Goal: Navigation & Orientation: Find specific page/section

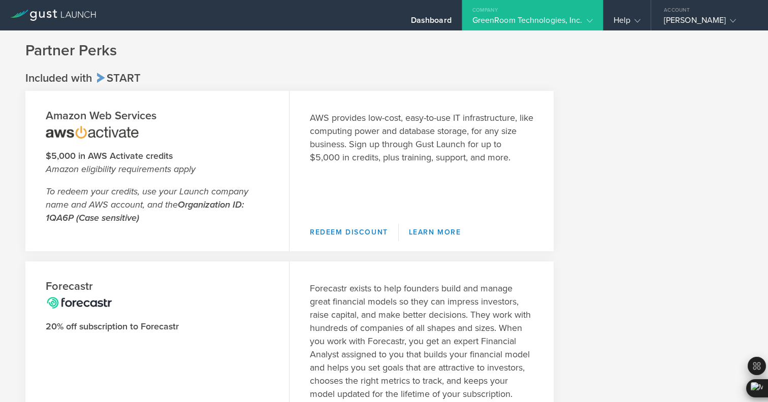
click at [93, 14] on icon at bounding box center [93, 14] width 5 height 6
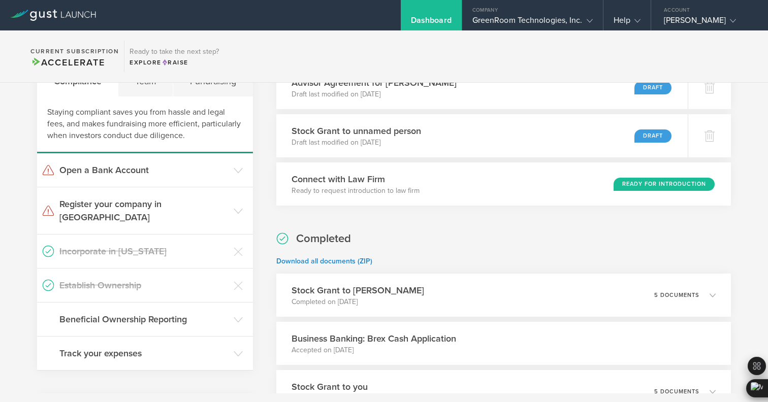
scroll to position [152, 0]
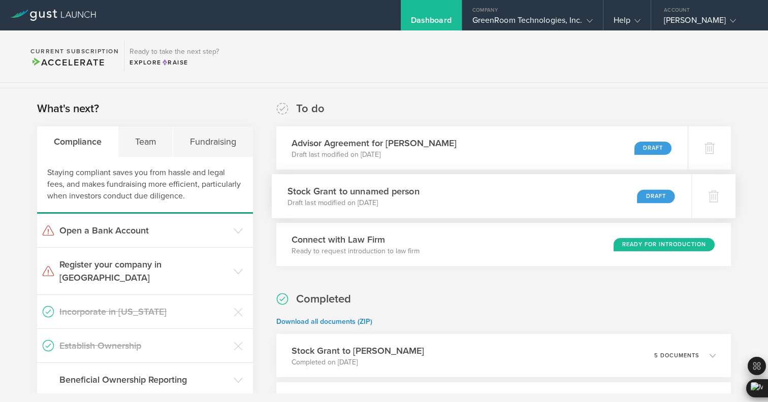
click at [400, 204] on p "Draft last modified on [DATE]" at bounding box center [353, 203] width 132 height 10
